Goal: Task Accomplishment & Management: Manage account settings

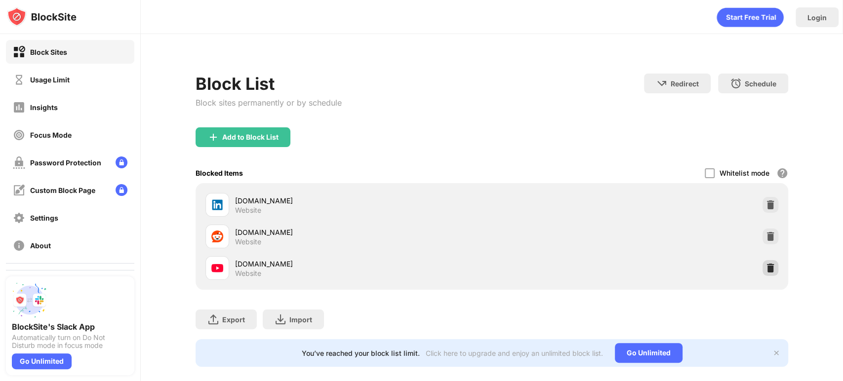
click at [765, 264] on img at bounding box center [770, 268] width 10 height 10
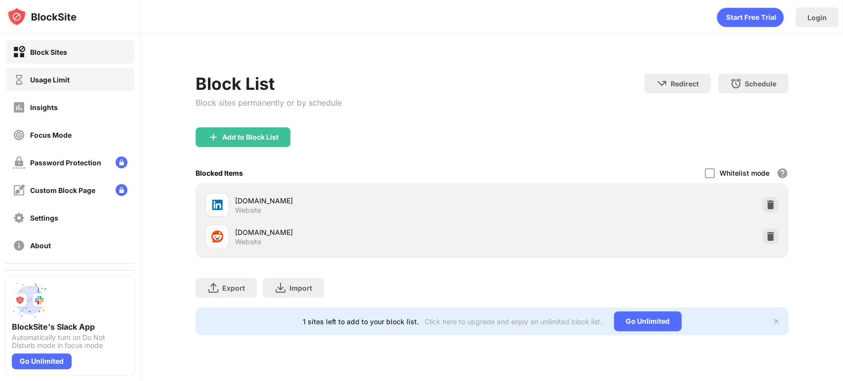
click at [26, 79] on div "Usage Limit" at bounding box center [41, 80] width 57 height 12
